Goal: Transaction & Acquisition: Purchase product/service

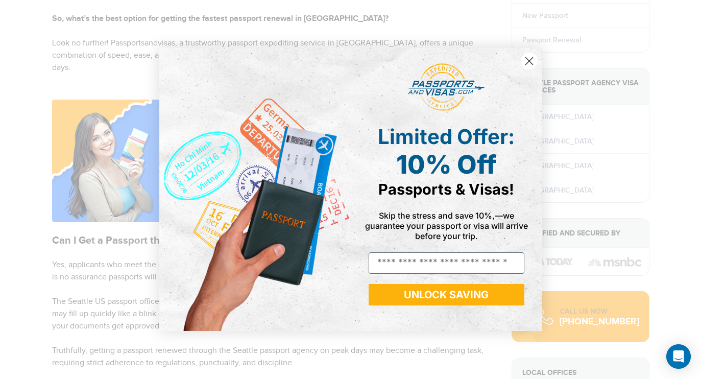
click at [530, 65] on circle "Close dialog" at bounding box center [529, 61] width 17 height 17
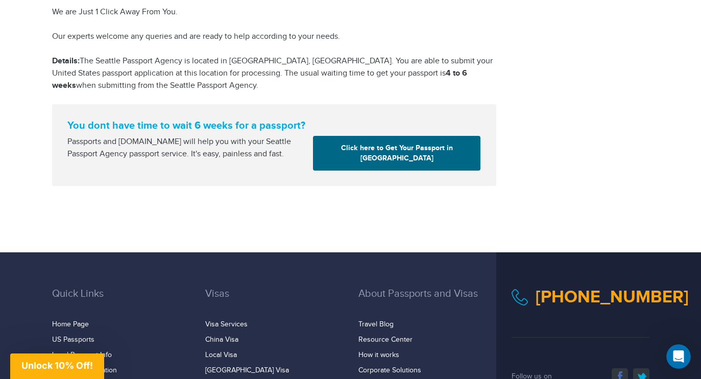
scroll to position [1818, 0]
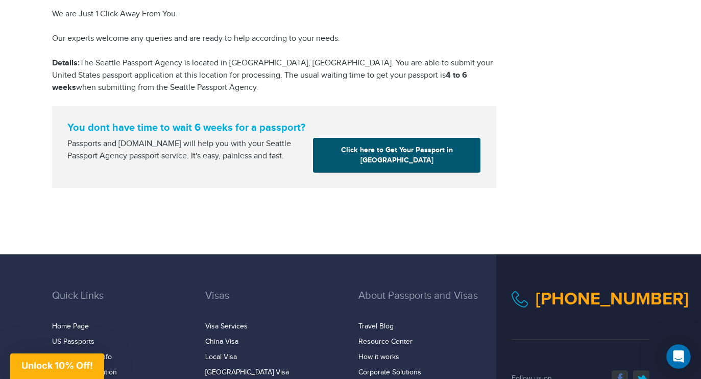
click at [351, 138] on link "Click here to Get Your Passport in Seattle" at bounding box center [397, 155] width 168 height 35
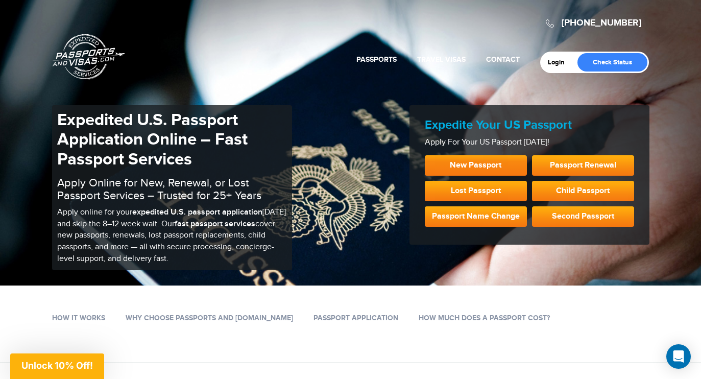
click at [462, 163] on link "New Passport" at bounding box center [476, 165] width 102 height 20
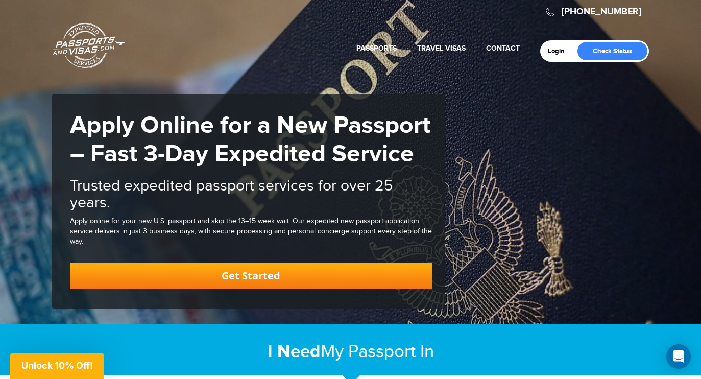
scroll to position [34, 0]
